Goal: Task Accomplishment & Management: Manage account settings

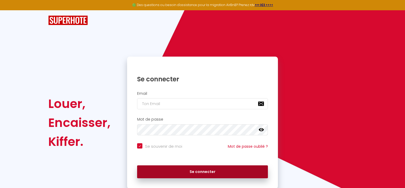
click at [207, 172] on button "Se connecter" at bounding box center [202, 172] width 131 height 13
checkbox input "true"
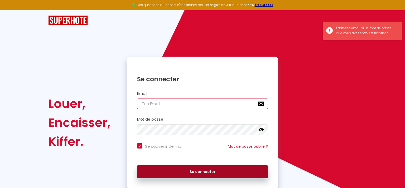
type input "[EMAIL_ADDRESS][DOMAIN_NAME]"
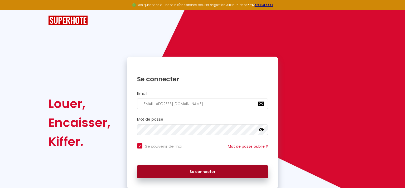
click at [199, 174] on button "Se connecter" at bounding box center [202, 172] width 131 height 13
checkbox input "true"
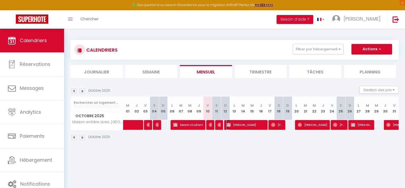
click at [237, 125] on span "[PERSON_NAME]" at bounding box center [246, 125] width 39 height 10
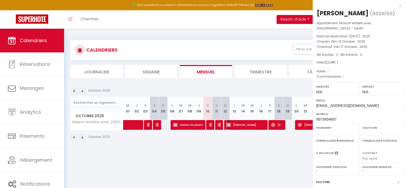
select select "OK"
select select "KO"
select select "0"
select select "1"
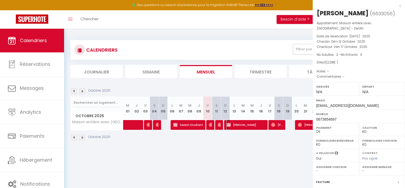
select select
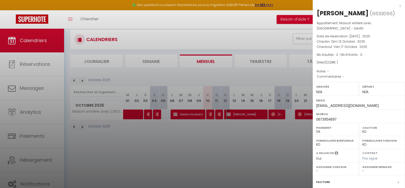
scroll to position [29, 0]
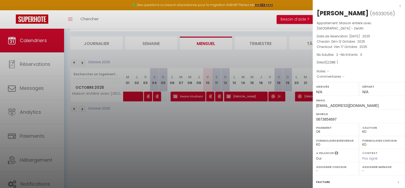
click at [320, 181] on label "Facture" at bounding box center [324, 183] width 14 height 6
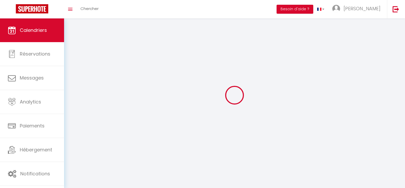
scroll to position [18, 0]
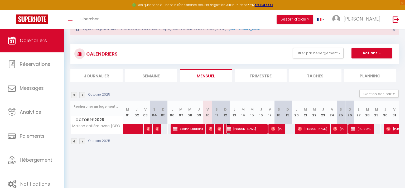
click at [249, 127] on span "[PERSON_NAME]" at bounding box center [246, 129] width 39 height 10
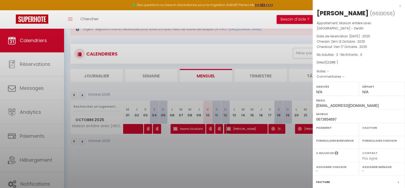
select select "OK"
select select "KO"
select select "0"
select select "1"
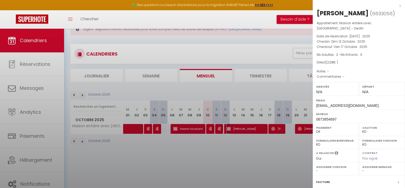
select select
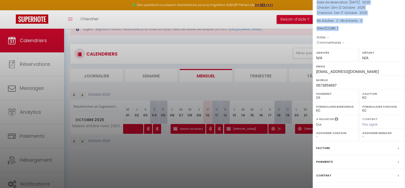
scroll to position [62, 0]
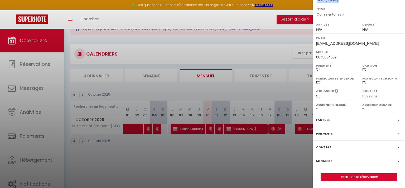
drag, startPoint x: 399, startPoint y: 66, endPoint x: 386, endPoint y: 197, distance: 132.1
click at [386, 170] on html "🟢 Des questions ou besoin d'assistance pour la migration AirBnB? Prenez rdv >>>…" at bounding box center [202, 76] width 405 height 188
click at [398, 133] on icon at bounding box center [398, 134] width 1 height 3
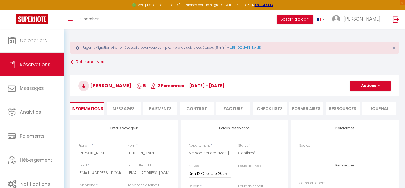
select select
checkbox input "false"
select select
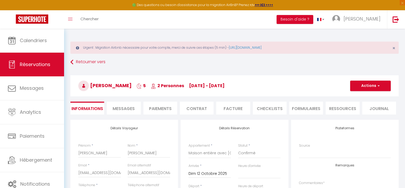
checkbox input "false"
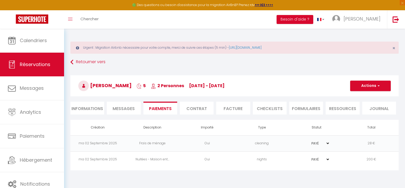
click at [364, 176] on div "Urgent : Migration Airbnb nécessaire pour votre compte, merci de suivre ces éta…" at bounding box center [234, 103] width 341 height 148
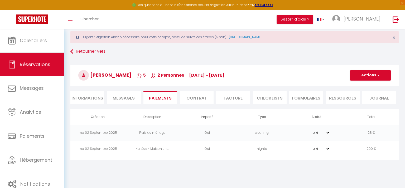
scroll to position [29, 0]
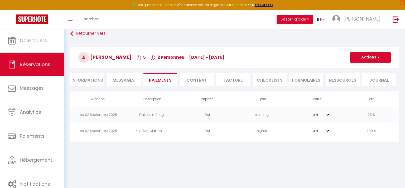
click at [110, 131] on td "ma 02 Septembre 2025" at bounding box center [97, 131] width 55 height 16
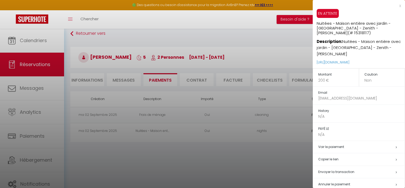
click at [325, 78] on p "200 €" at bounding box center [339, 81] width 41 height 6
click at [323, 78] on p "200 €" at bounding box center [339, 81] width 41 height 6
click at [244, 153] on div at bounding box center [202, 94] width 405 height 188
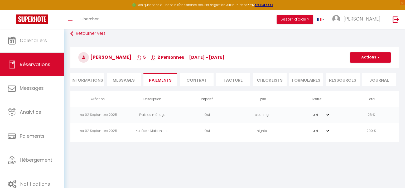
click at [88, 79] on li "Informations" at bounding box center [87, 79] width 34 height 13
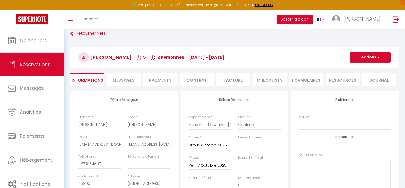
select select
click at [290, 110] on div "Plateformes Source Direct [DOMAIN_NAME] [DOMAIN_NAME] Chalet montagne Expedia G…" at bounding box center [345, 187] width 110 height 191
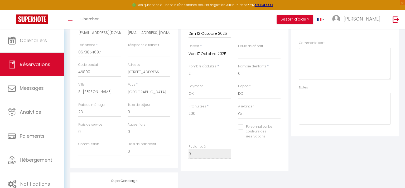
scroll to position [155, 0]
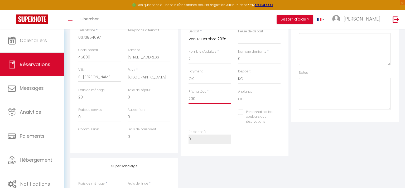
click at [205, 100] on input "200" at bounding box center [210, 100] width 43 height 10
type input "20"
select select
checkbox input "false"
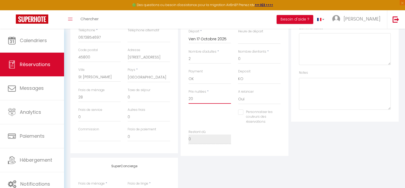
type input "2"
select select
checkbox input "false"
type input "22"
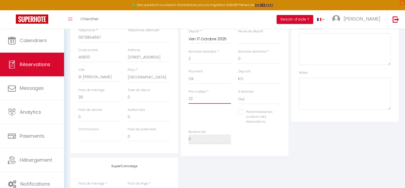
select select
checkbox input "false"
type input "228"
select select
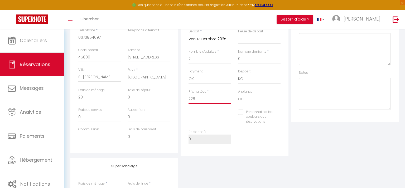
select select
checkbox input "false"
type input "228"
click at [109, 100] on input "28" at bounding box center [99, 98] width 43 height 10
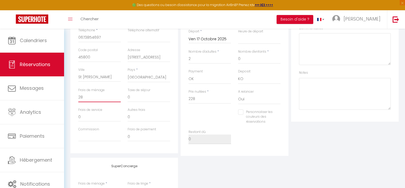
type input "0"
select select
checkbox input "false"
select select
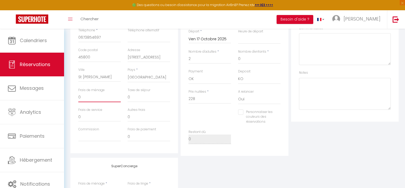
select select
checkbox input "false"
click at [247, 148] on div "Restant dû 0" at bounding box center [234, 140] width 99 height 20
click at [315, 142] on div "Plateformes Source Direct [DOMAIN_NAME] [DOMAIN_NAME] Chalet montagne Expedia G…" at bounding box center [345, 60] width 110 height 191
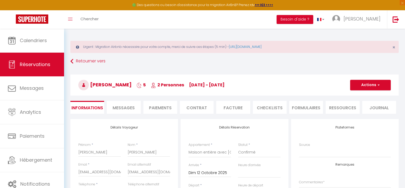
scroll to position [0, 0]
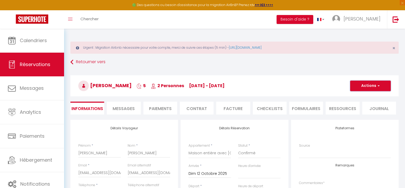
click at [378, 87] on span "button" at bounding box center [378, 86] width 3 height 5
click at [366, 98] on link "Enregistrer" at bounding box center [366, 97] width 42 height 7
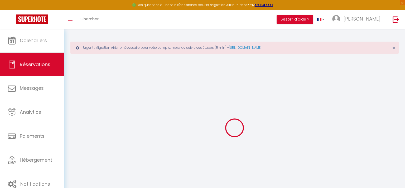
scroll to position [29, 0]
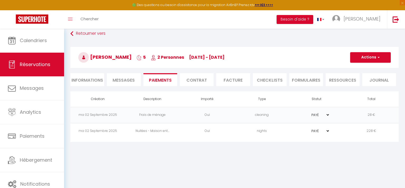
click at [370, 130] on td "228 €" at bounding box center [371, 131] width 55 height 16
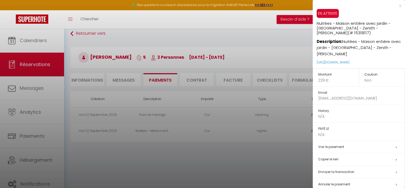
click at [334, 157] on h5 "Copier le lien" at bounding box center [362, 160] width 87 height 6
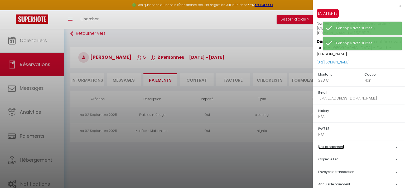
click at [331, 145] on link "Voir le paiement" at bounding box center [332, 147] width 26 height 4
